Goal: Navigation & Orientation: Understand site structure

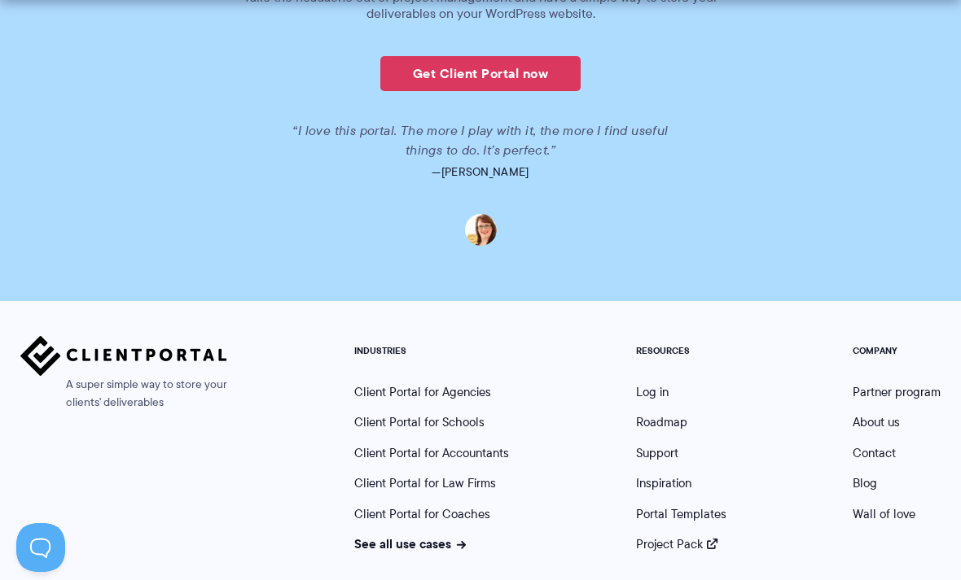
scroll to position [3987, 0]
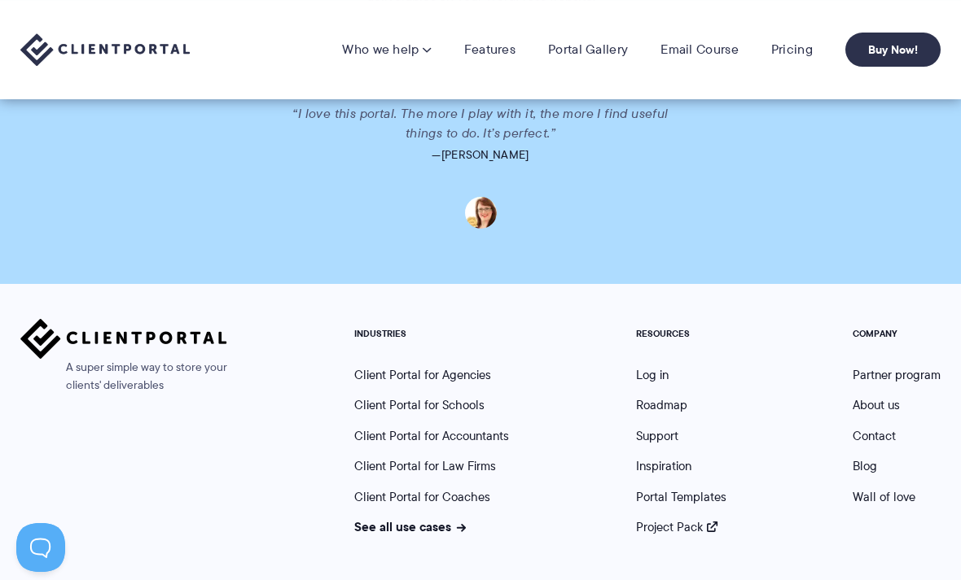
click at [876, 402] on link "About us" at bounding box center [875, 405] width 47 height 18
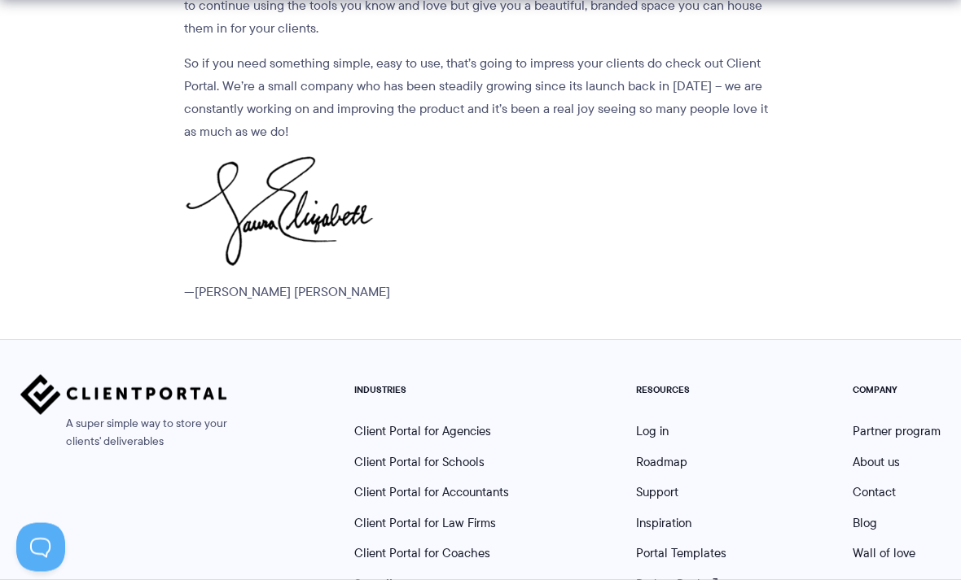
scroll to position [1802, 0]
click at [669, 453] on link "Roadmap" at bounding box center [661, 462] width 51 height 18
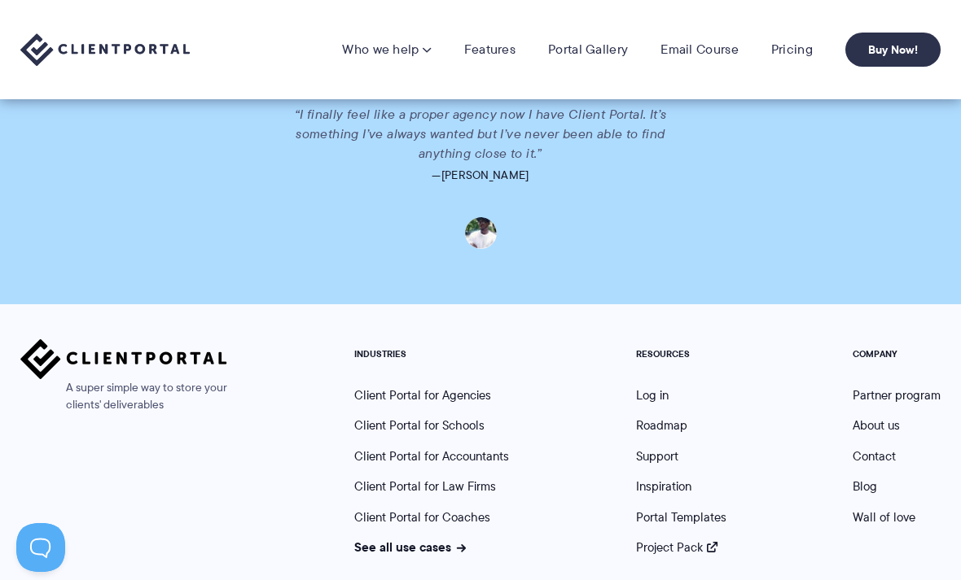
scroll to position [3724, 0]
click at [459, 479] on link "Client Portal for Law Firms" at bounding box center [425, 488] width 142 height 18
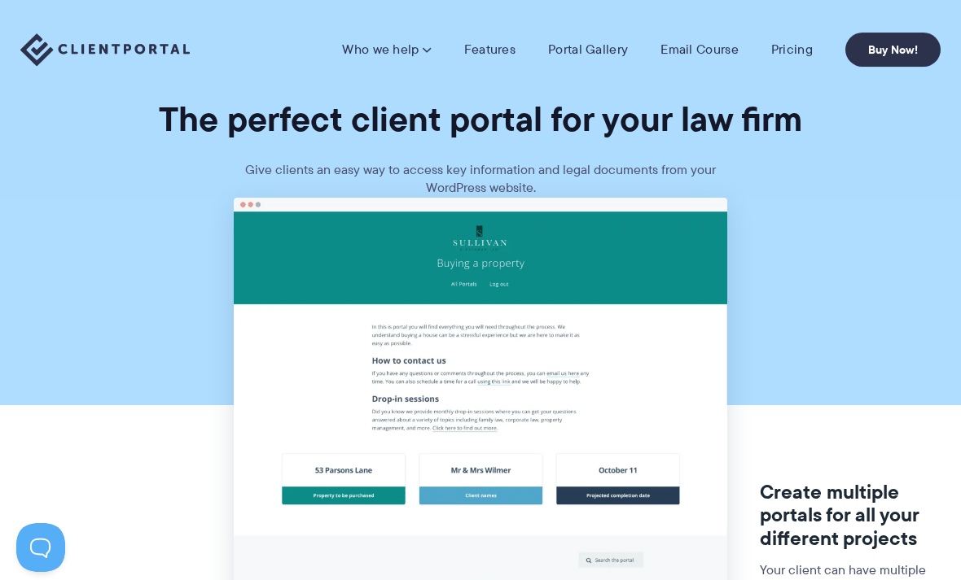
click at [116, 51] on img at bounding box center [104, 49] width 169 height 33
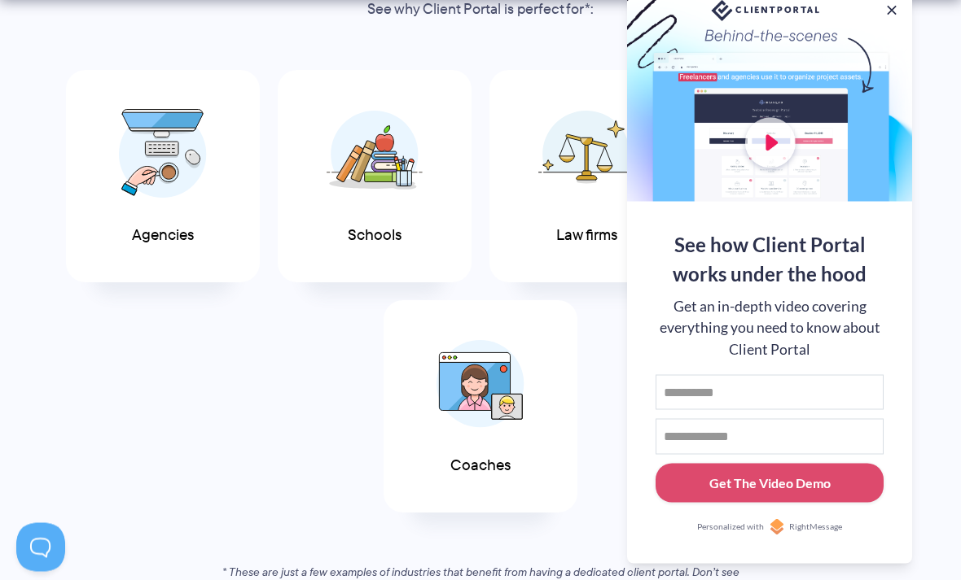
scroll to position [788, 0]
click at [900, 61] on div at bounding box center [769, 96] width 285 height 212
click at [887, 19] on button at bounding box center [891, 10] width 16 height 16
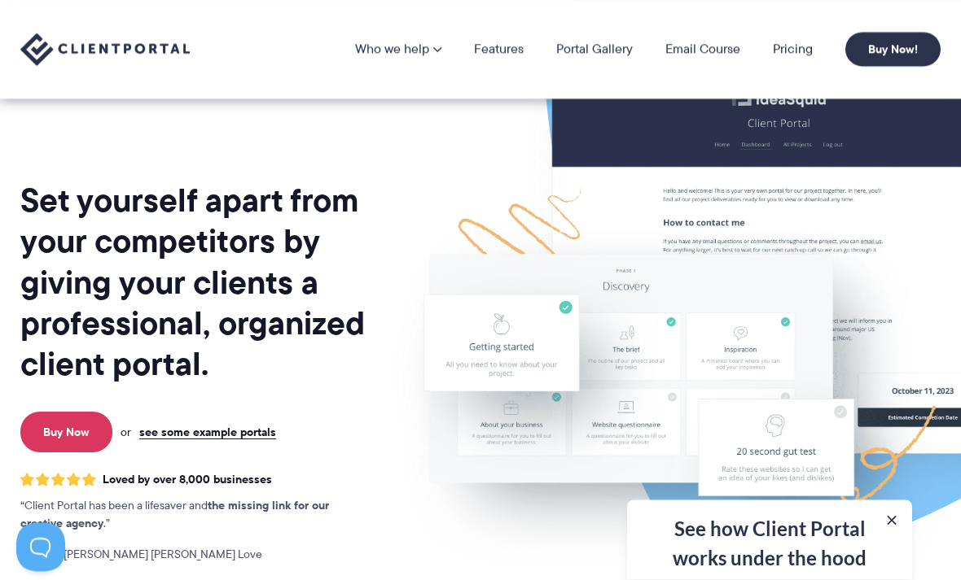
scroll to position [0, 0]
